Goal: Task Accomplishment & Management: Manage account settings

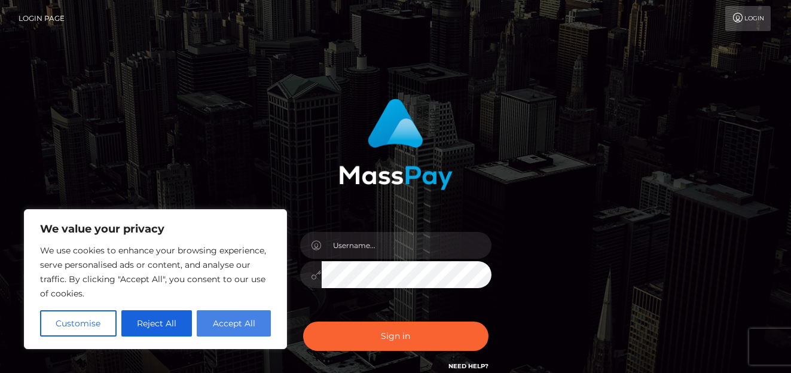
click at [224, 327] on button "Accept All" at bounding box center [234, 323] width 74 height 26
checkbox input "true"
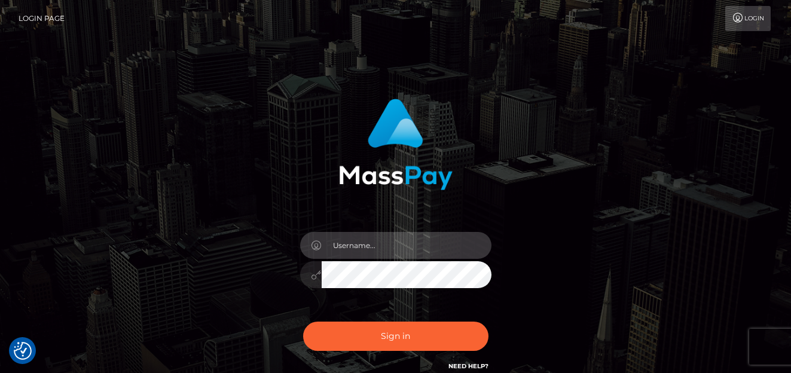
click at [394, 246] on input "text" at bounding box center [407, 245] width 170 height 27
type input "1337n312dc0d3@gmail.com"
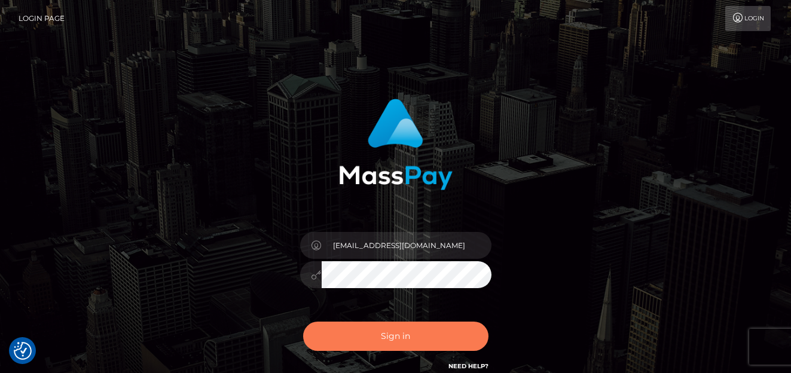
click at [405, 333] on button "Sign in" at bounding box center [395, 336] width 185 height 29
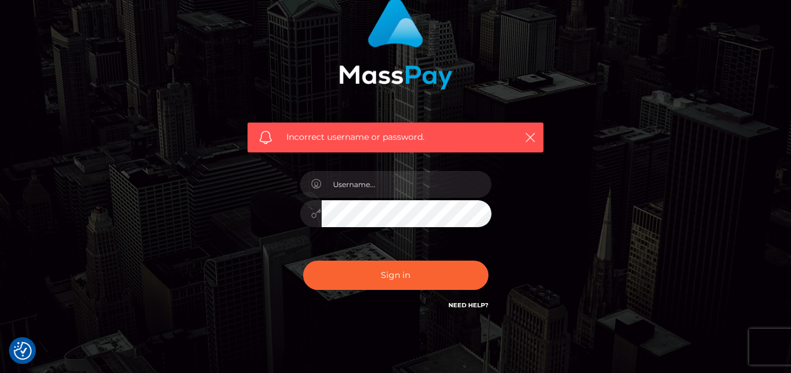
scroll to position [103, 0]
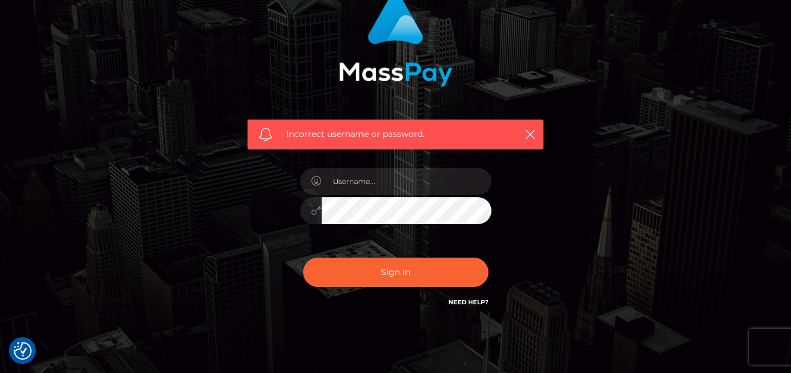
click at [470, 313] on div "Incorrect username or password." at bounding box center [396, 152] width 314 height 332
click at [474, 302] on link "Need Help?" at bounding box center [469, 302] width 40 height 8
click at [528, 136] on icon "button" at bounding box center [531, 135] width 12 height 12
click at [538, 130] on div "Incorrect username or password." at bounding box center [396, 135] width 296 height 30
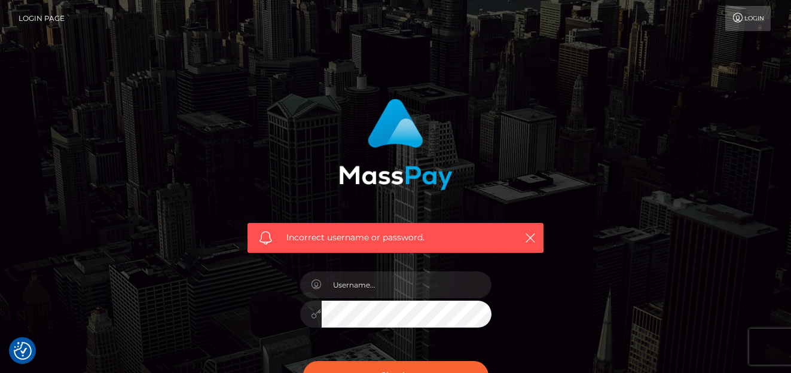
scroll to position [0, 0]
click at [532, 238] on icon "button" at bounding box center [531, 238] width 12 height 12
click at [529, 240] on icon "button" at bounding box center [531, 238] width 12 height 12
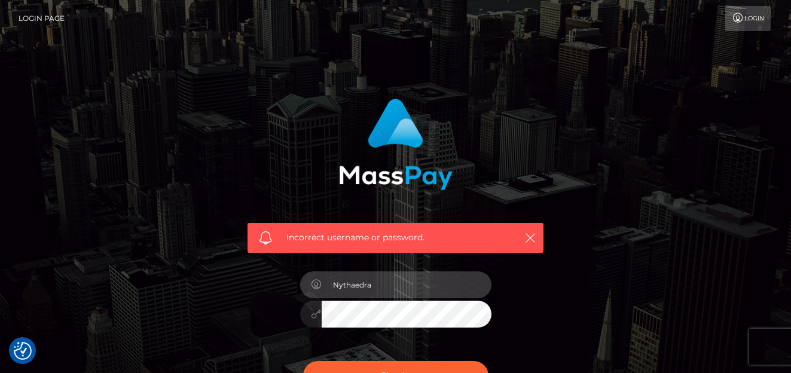
type input "Nythaedra"
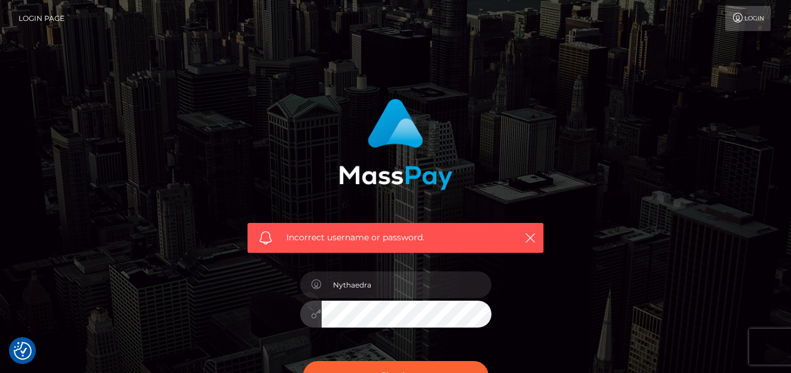
scroll to position [46, 0]
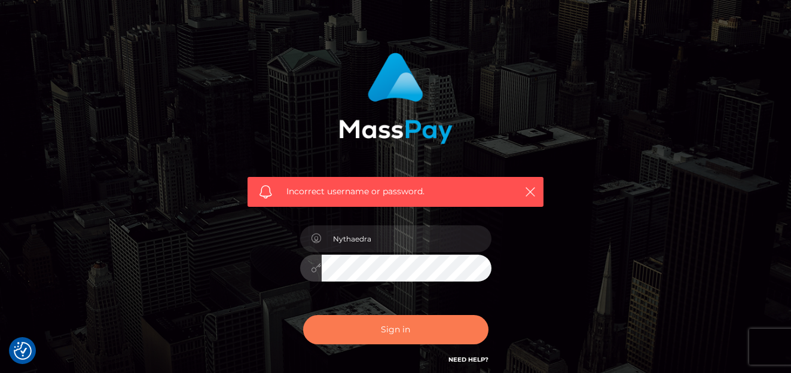
click at [414, 315] on button "Sign in" at bounding box center [395, 329] width 185 height 29
click at [413, 327] on button "Sign in" at bounding box center [395, 329] width 185 height 29
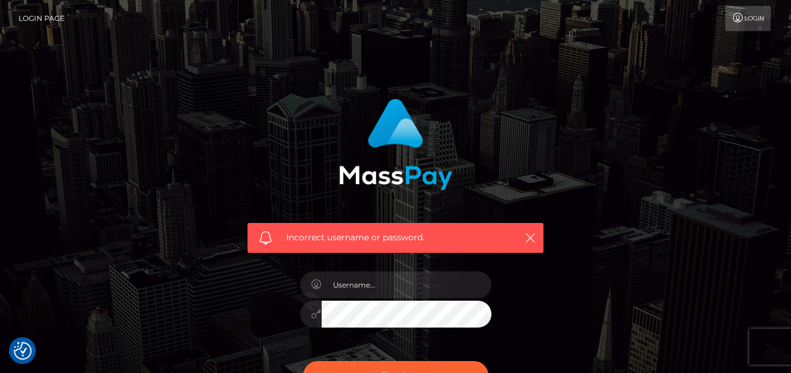
click at [744, 23] on link "Login" at bounding box center [748, 18] width 45 height 25
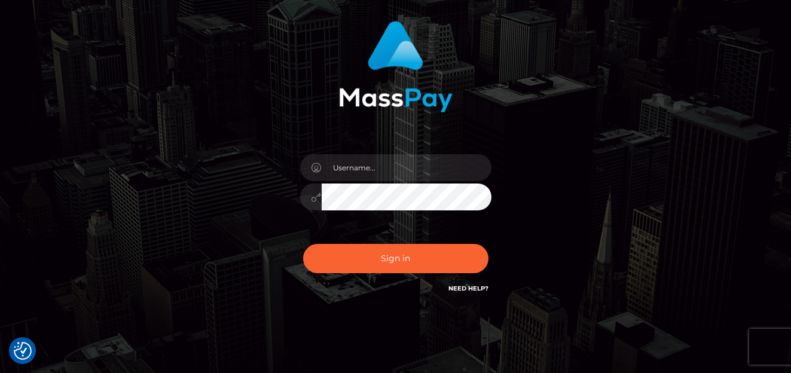
scroll to position [109, 0]
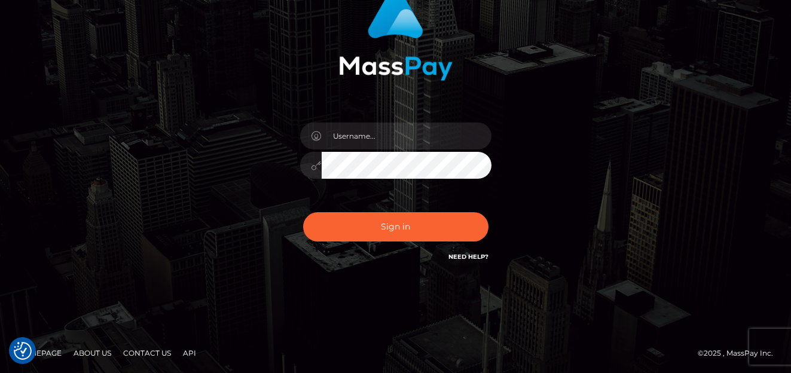
click at [458, 254] on link "Need Help?" at bounding box center [469, 257] width 40 height 8
click at [317, 141] on div at bounding box center [311, 136] width 22 height 27
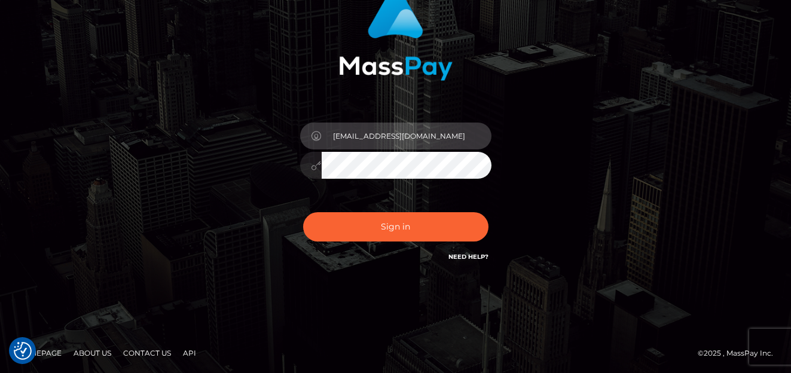
type input "1337n312dc0d3@gmail.com"
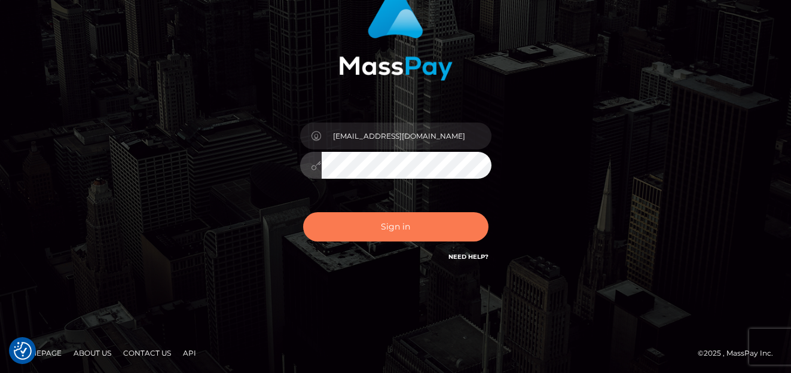
click at [388, 222] on button "Sign in" at bounding box center [395, 226] width 185 height 29
